Goal: Task Accomplishment & Management: Use online tool/utility

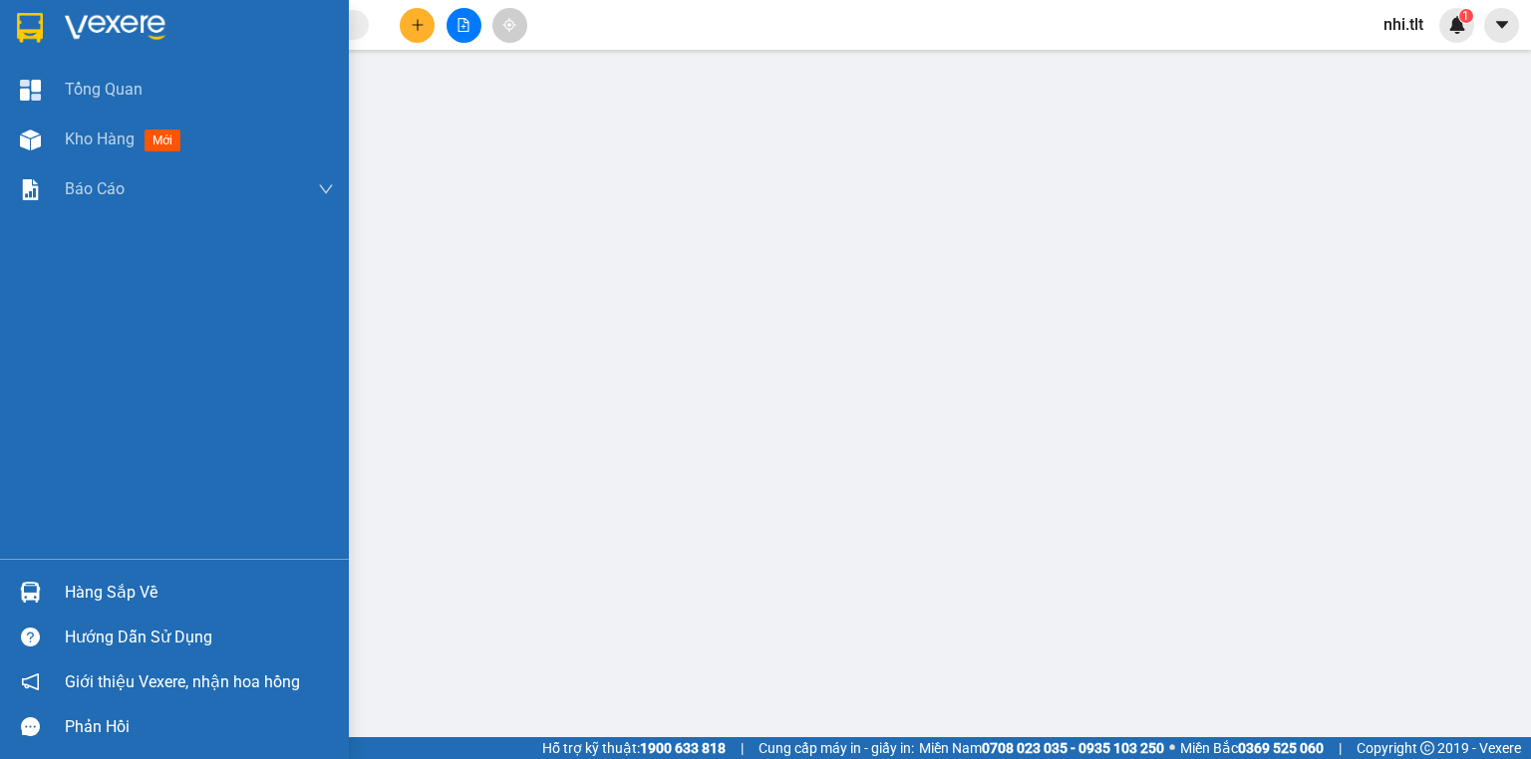
click at [143, 580] on div "Hàng sắp về" at bounding box center [199, 593] width 269 height 30
click at [59, 153] on div "Kho hàng mới" at bounding box center [174, 140] width 349 height 50
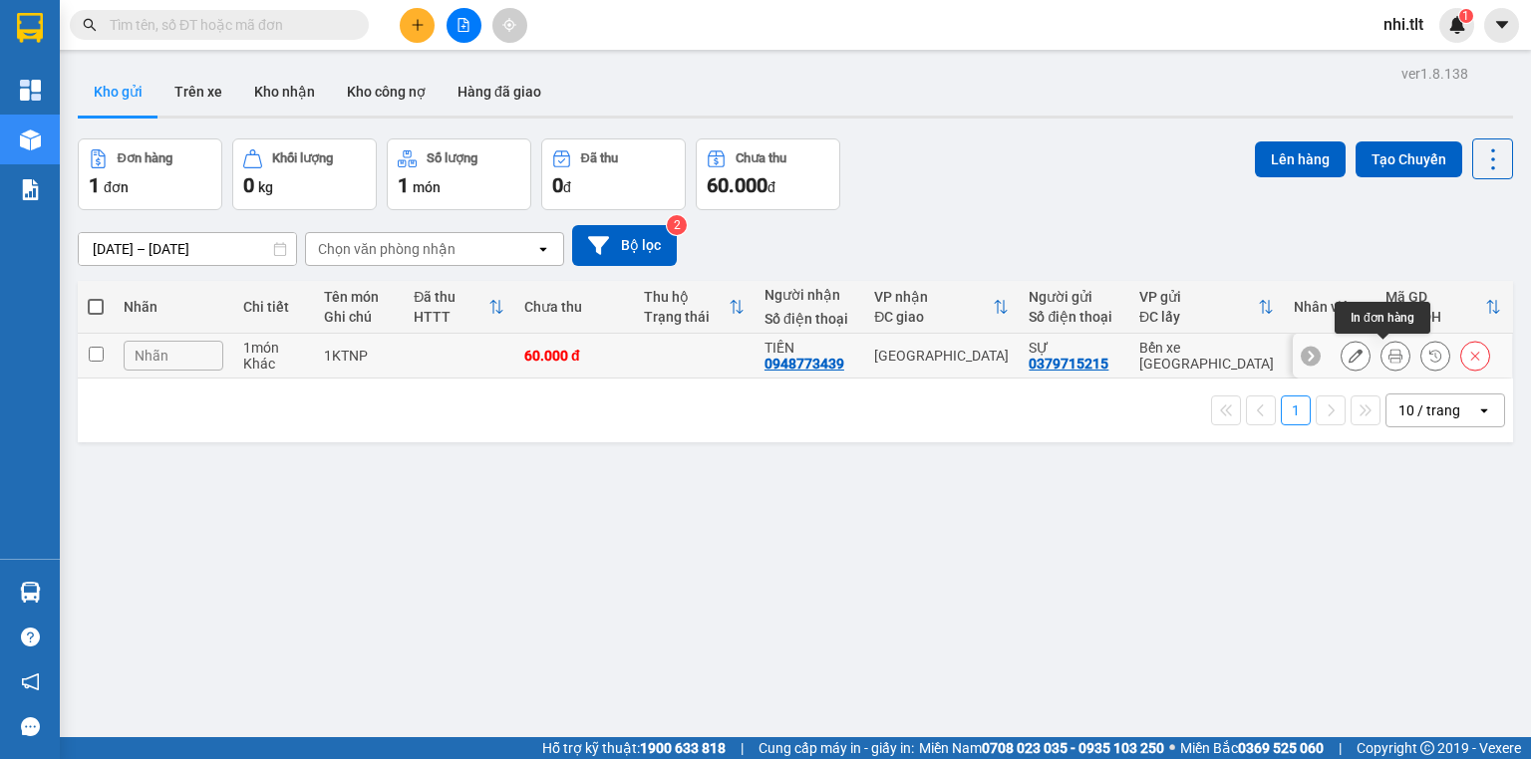
click at [1381, 358] on button at bounding box center [1395, 356] width 28 height 35
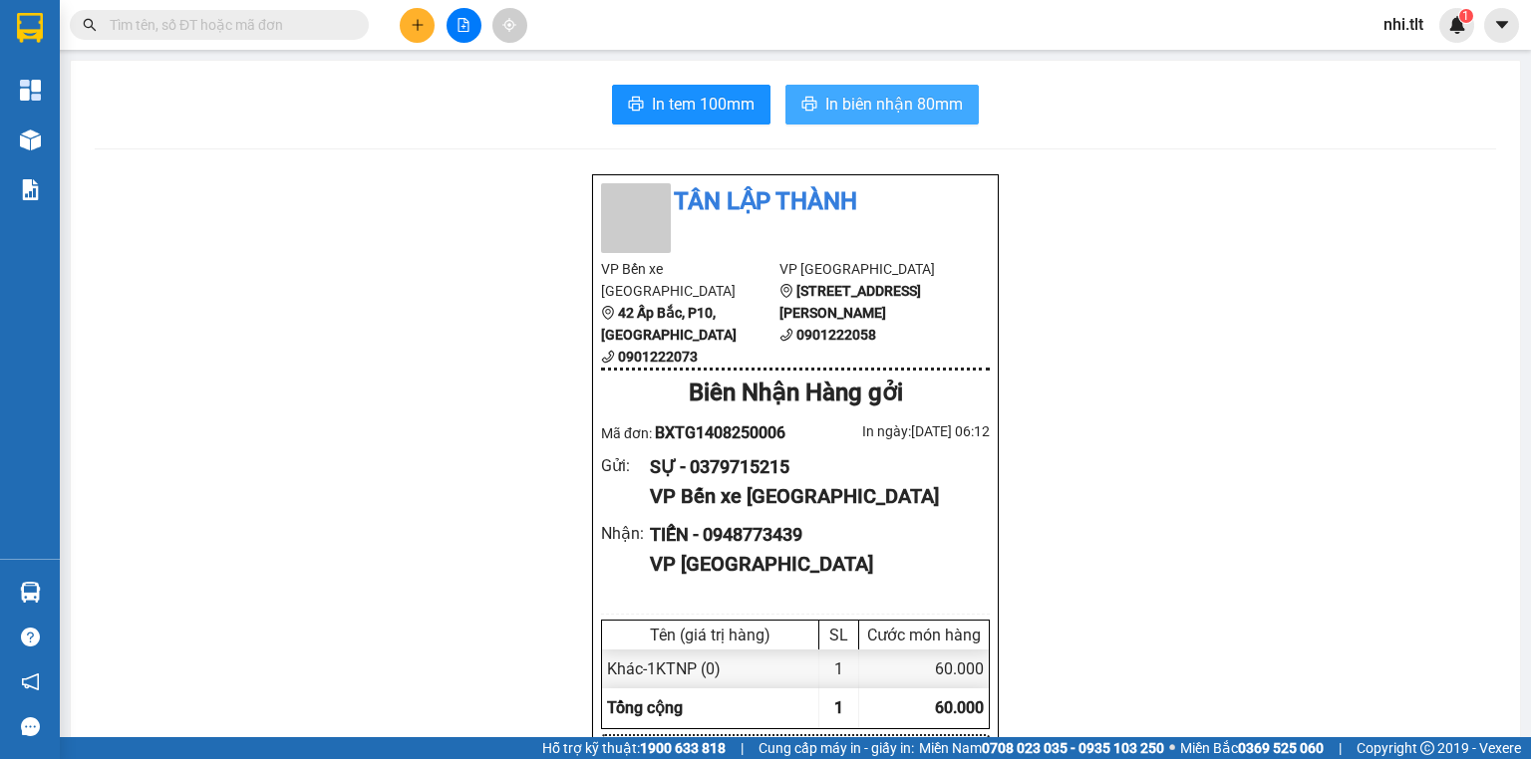
drag, startPoint x: 857, startPoint y: 85, endPoint x: 889, endPoint y: 93, distance: 32.9
click at [861, 85] on button "In biên nhận 80mm" at bounding box center [881, 105] width 193 height 40
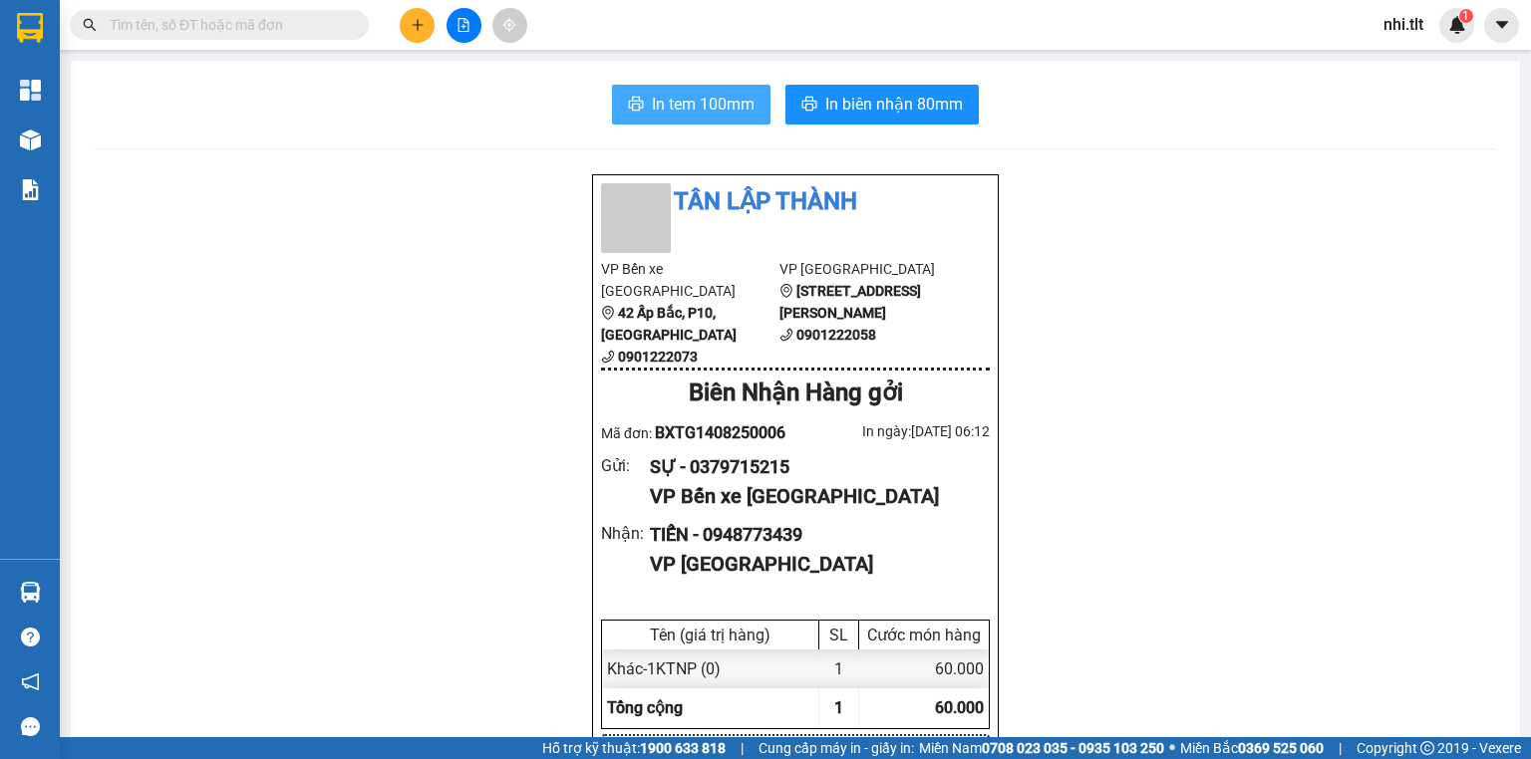
click at [630, 97] on icon "printer" at bounding box center [636, 104] width 16 height 16
